Goal: Task Accomplishment & Management: Use online tool/utility

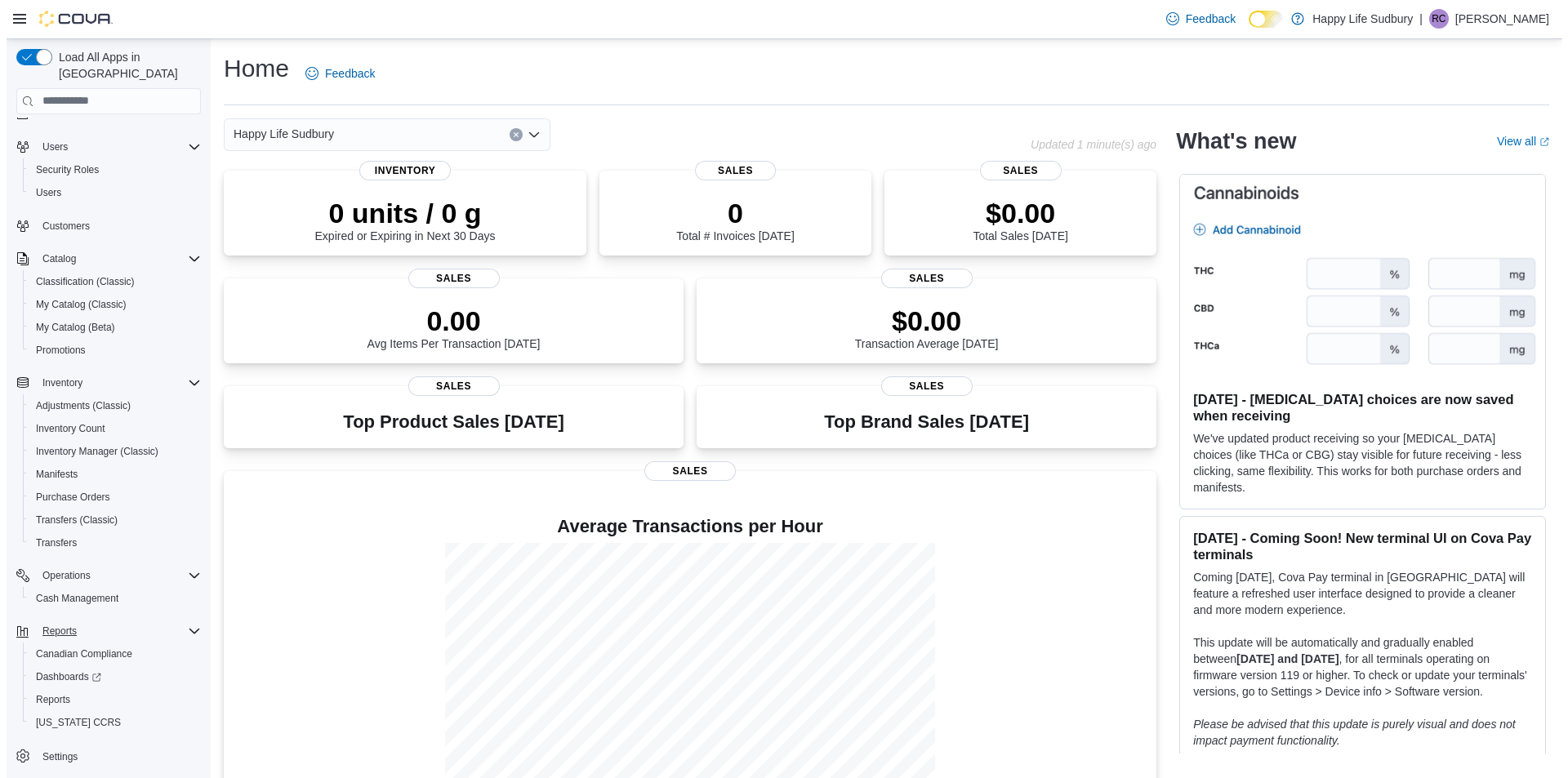
scroll to position [23, 0]
click at [52, 692] on span "Reports" at bounding box center [47, 699] width 34 height 13
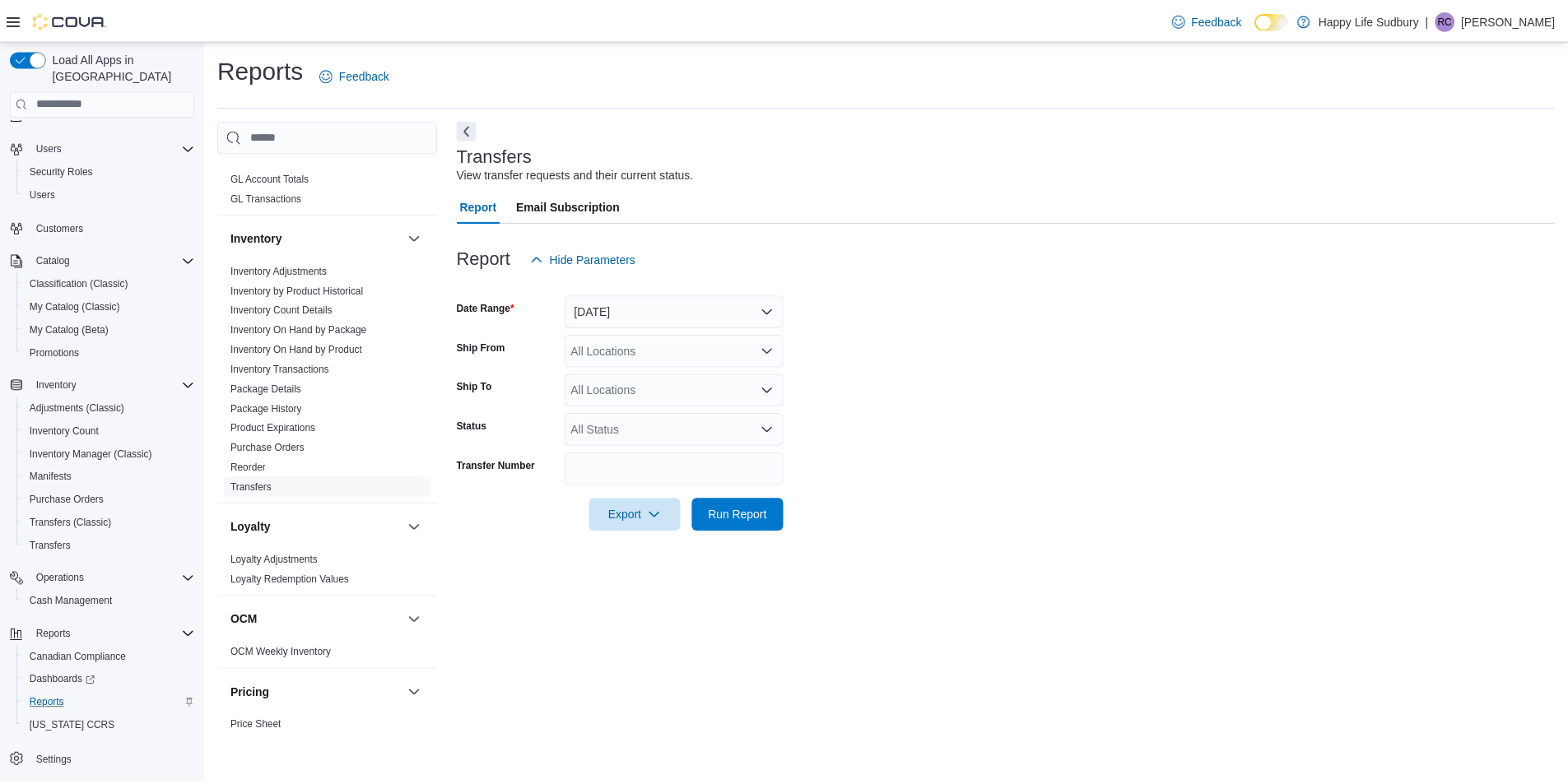
scroll to position [1263, 0]
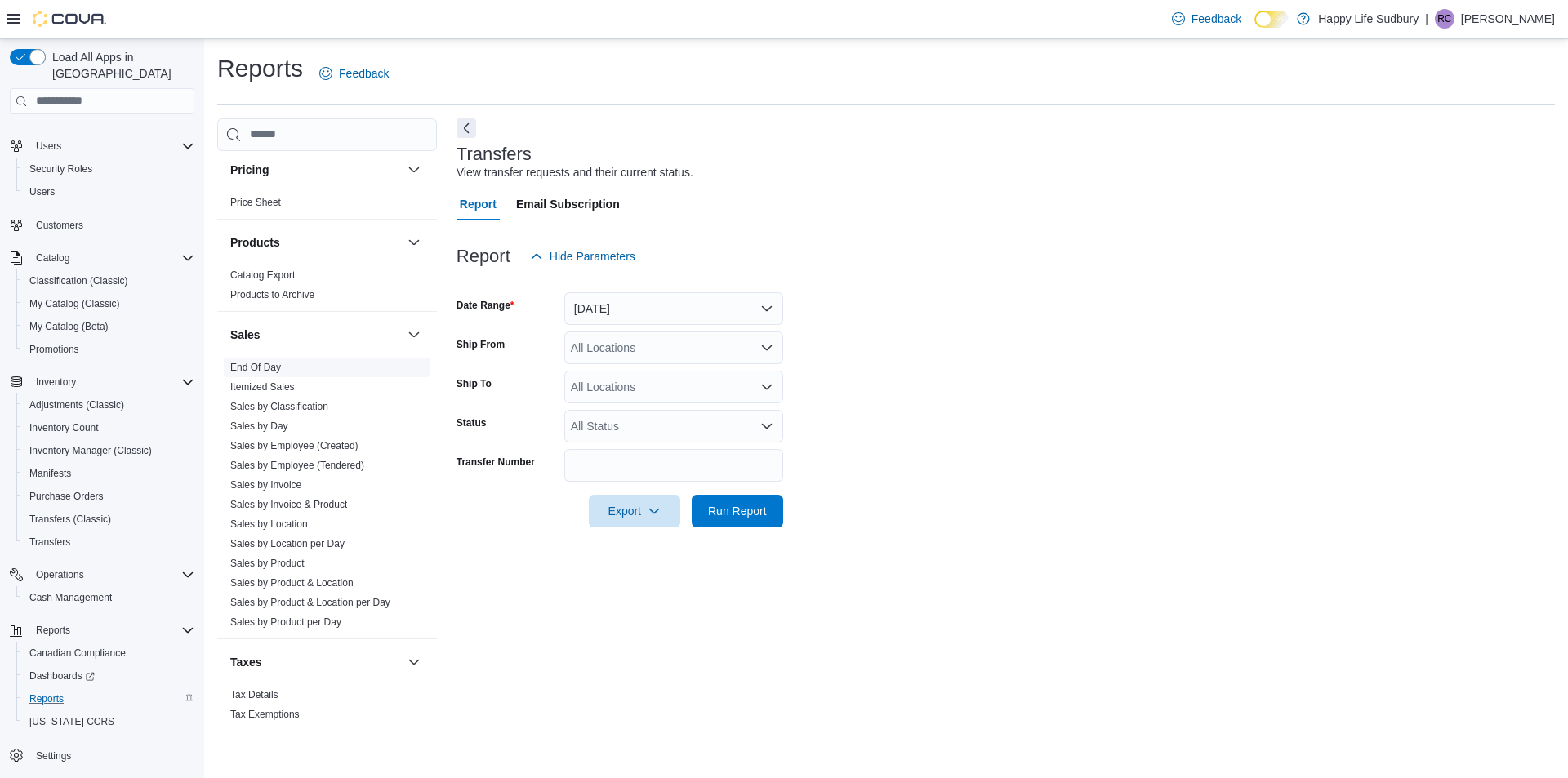
click at [253, 362] on link "End Of Day" at bounding box center [255, 368] width 50 height 11
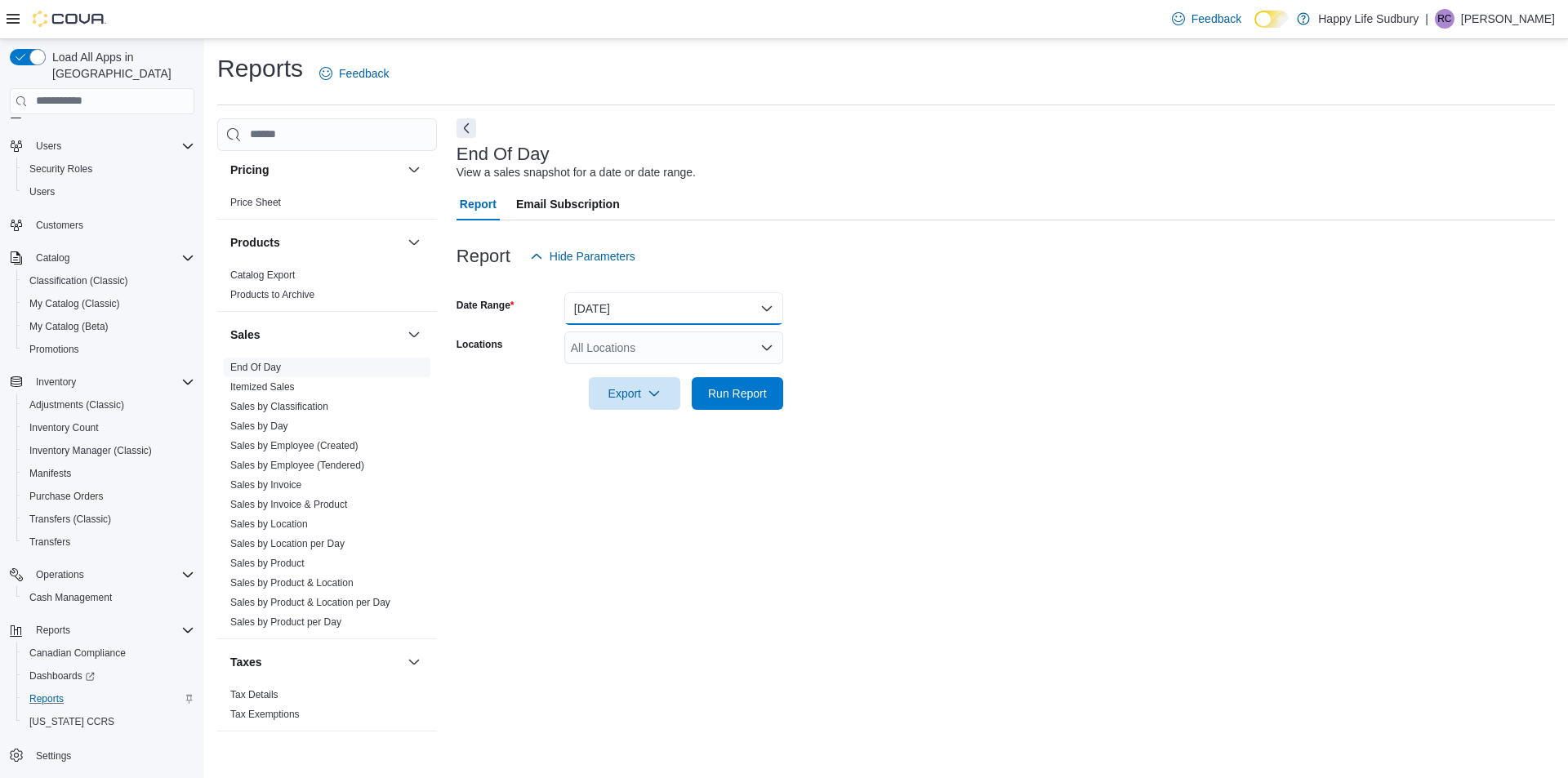
click at [654, 308] on button "Today" at bounding box center [673, 309] width 219 height 32
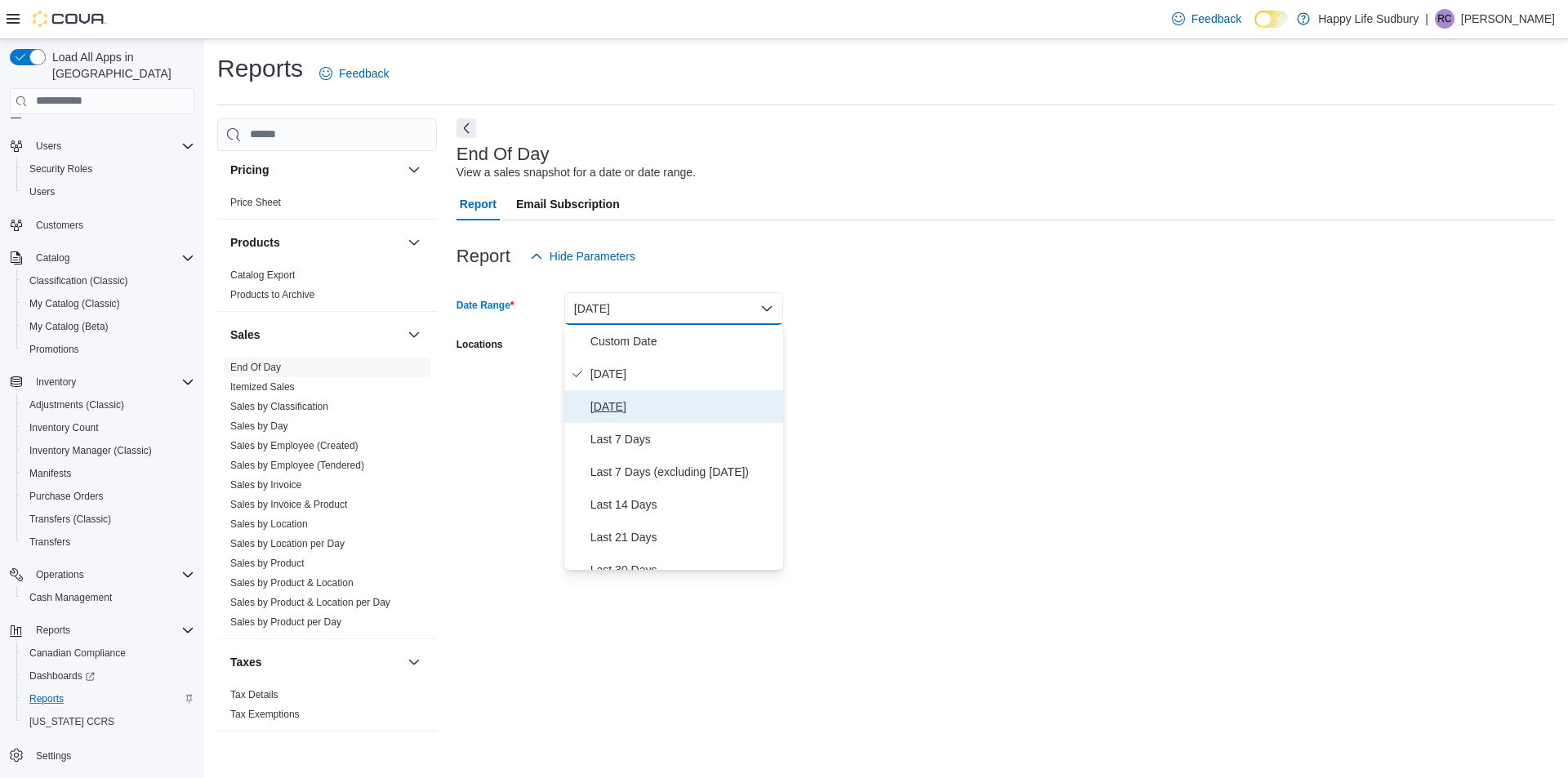
click at [615, 395] on button "Yesterday" at bounding box center [673, 407] width 219 height 32
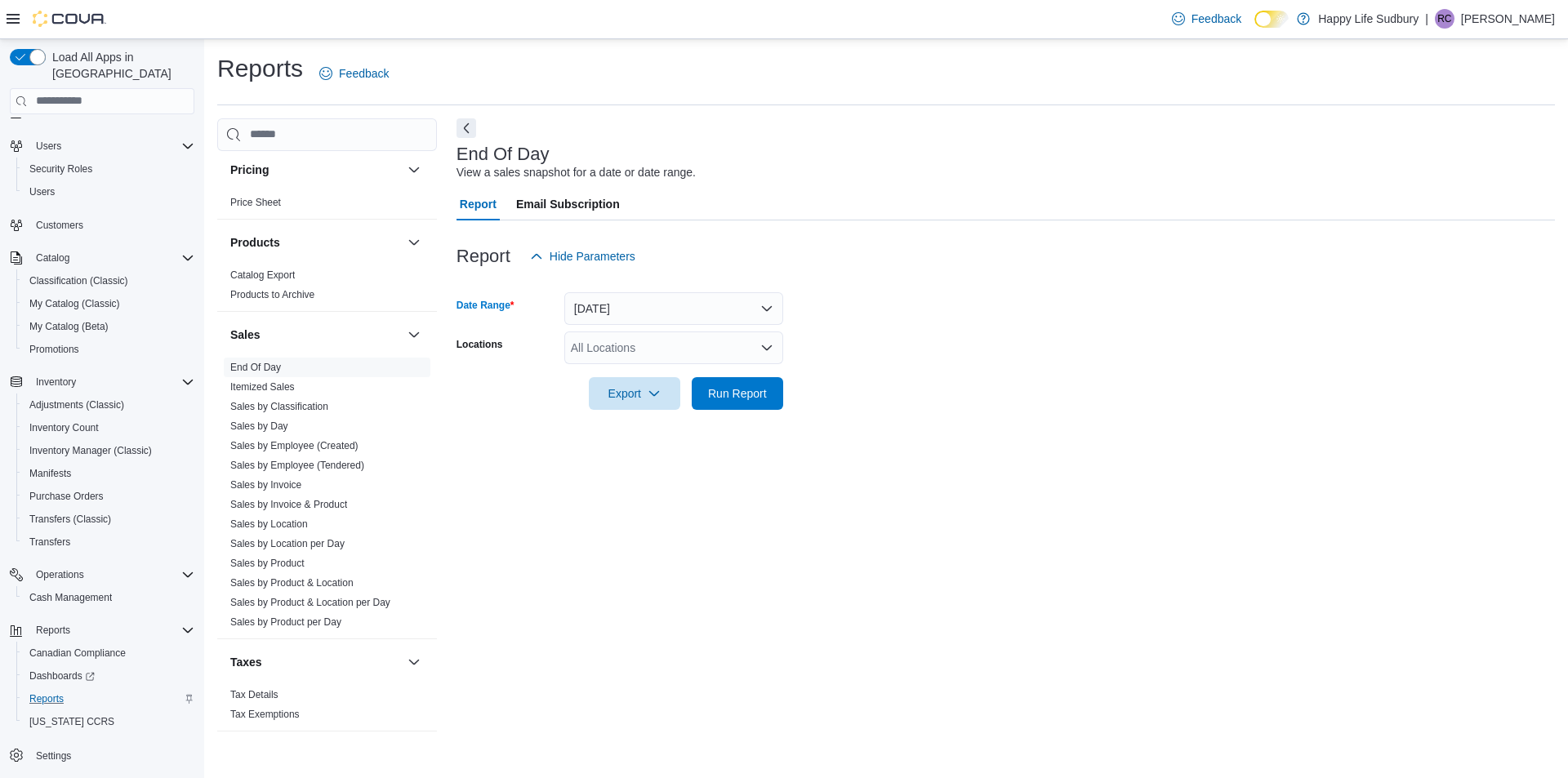
click at [631, 350] on div "All Locations" at bounding box center [673, 348] width 219 height 32
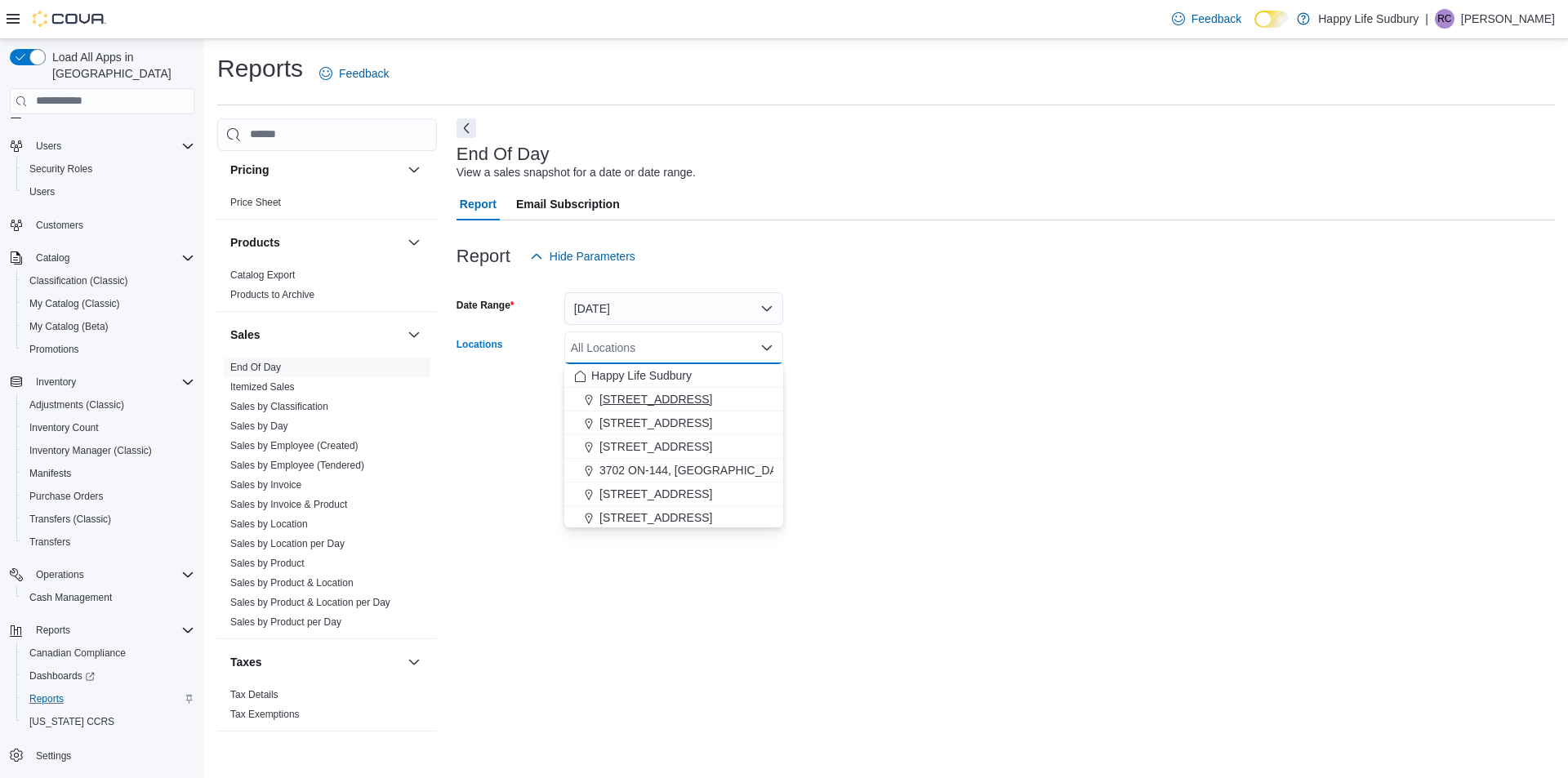
click at [654, 390] on button "1021 KINGSWAY UNIT 3, SUDBURY" at bounding box center [673, 399] width 219 height 24
click at [901, 331] on form "Date Range Yesterday Locations 1021 KINGSWAY UNIT 3, SUDBURY Combo box. Selecte…" at bounding box center [1005, 341] width 1098 height 137
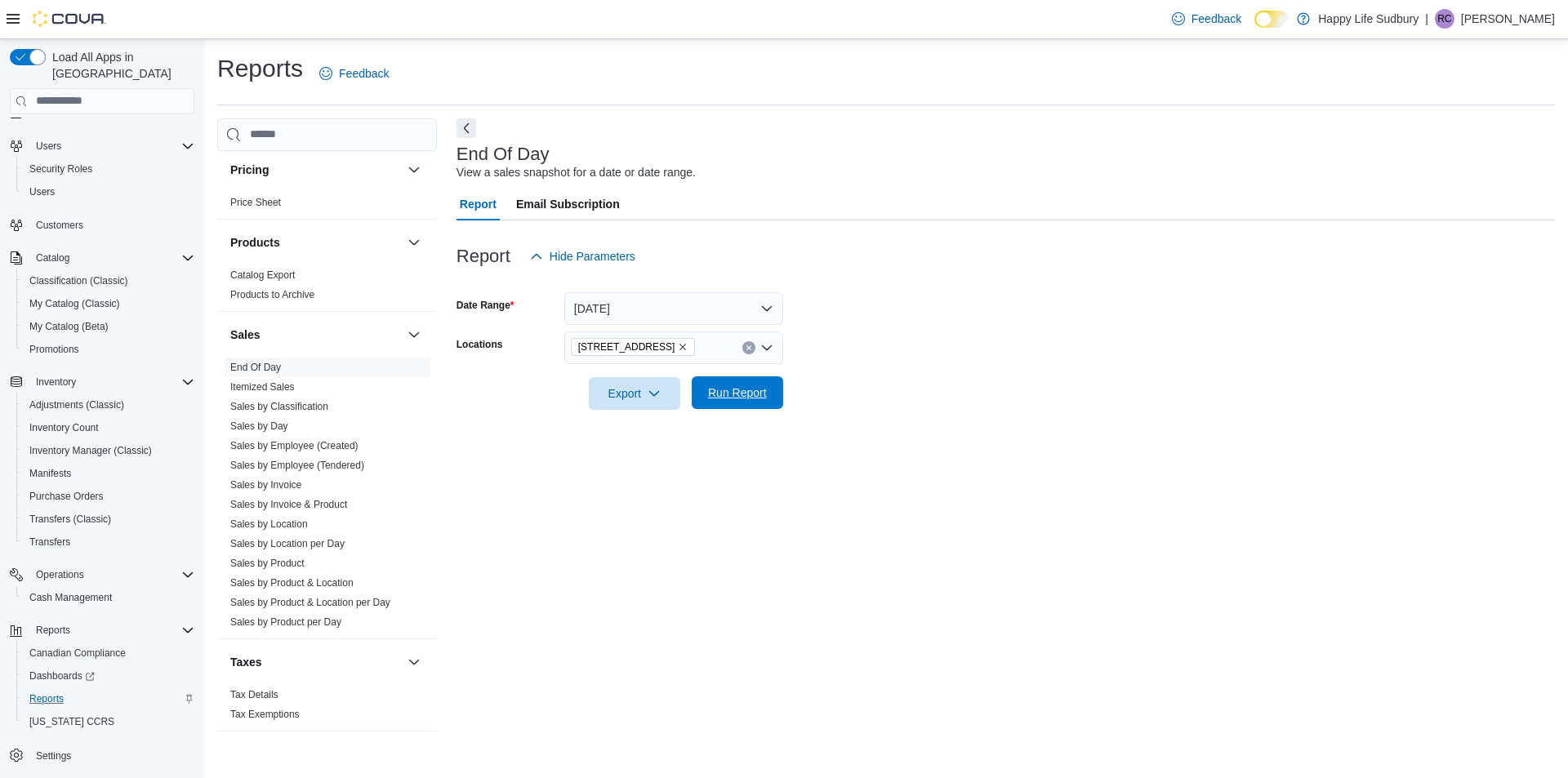
click at [764, 399] on span "Run Report" at bounding box center [737, 392] width 59 height 16
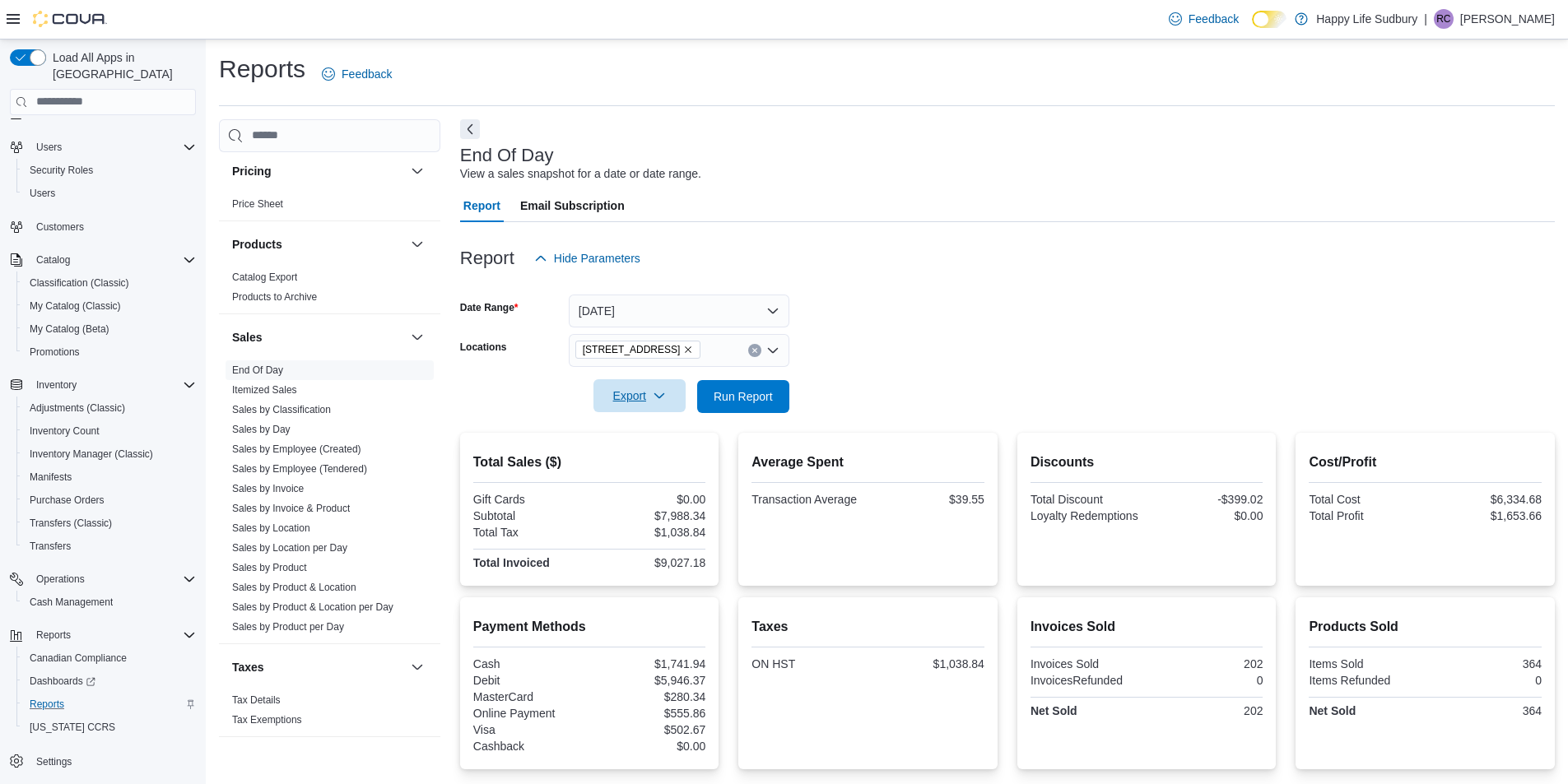
click at [629, 399] on span "Export" at bounding box center [639, 395] width 72 height 33
click at [648, 462] on span "Export to Pdf" at bounding box center [641, 463] width 74 height 13
